Goal: Information Seeking & Learning: Learn about a topic

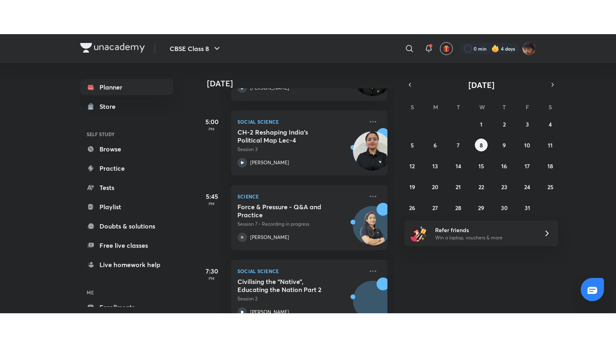
scroll to position [272, 0]
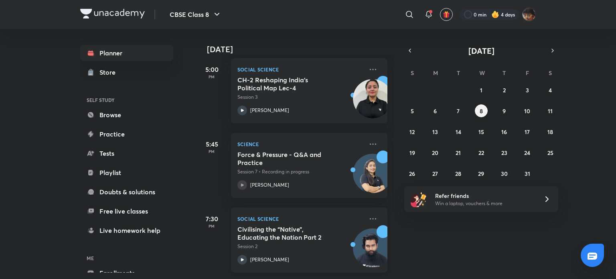
click at [278, 226] on h5 "Civilising the “Native”, Educating the Nation Part 2" at bounding box center [287, 233] width 100 height 16
click at [272, 235] on div "Civilising the “Native”, Educating the Nation Part 2 Session 2" at bounding box center [300, 237] width 126 height 25
click at [299, 235] on div "Civilising the “Native”, Educating the Nation Part 2 Session 2" at bounding box center [300, 237] width 126 height 25
click at [289, 217] on p "Social Science" at bounding box center [300, 219] width 126 height 10
click at [291, 218] on div "Social Science Civilising the “Native”, Educating the Nation Part 2 Session 2 […" at bounding box center [309, 239] width 156 height 65
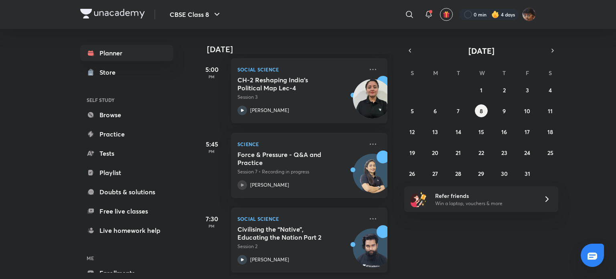
click at [292, 225] on h5 "Civilising the “Native”, Educating the Nation Part 2" at bounding box center [287, 233] width 100 height 16
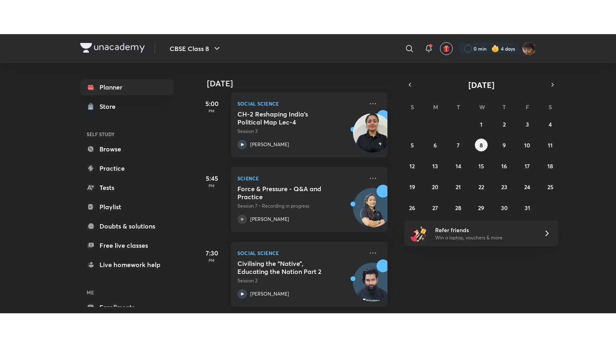
scroll to position [204, 0]
